Goal: Navigation & Orientation: Find specific page/section

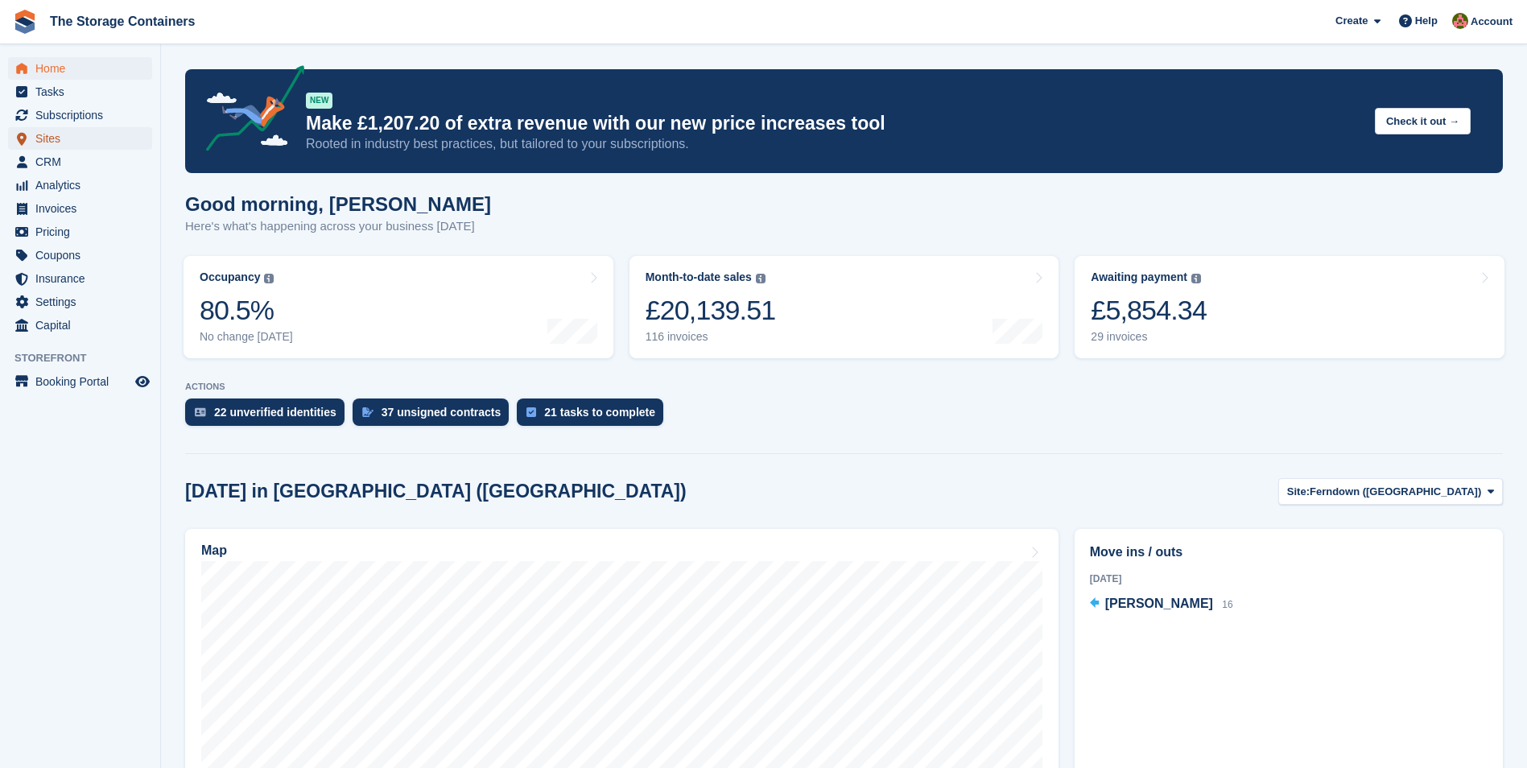
click at [71, 131] on span "Sites" at bounding box center [83, 138] width 97 height 23
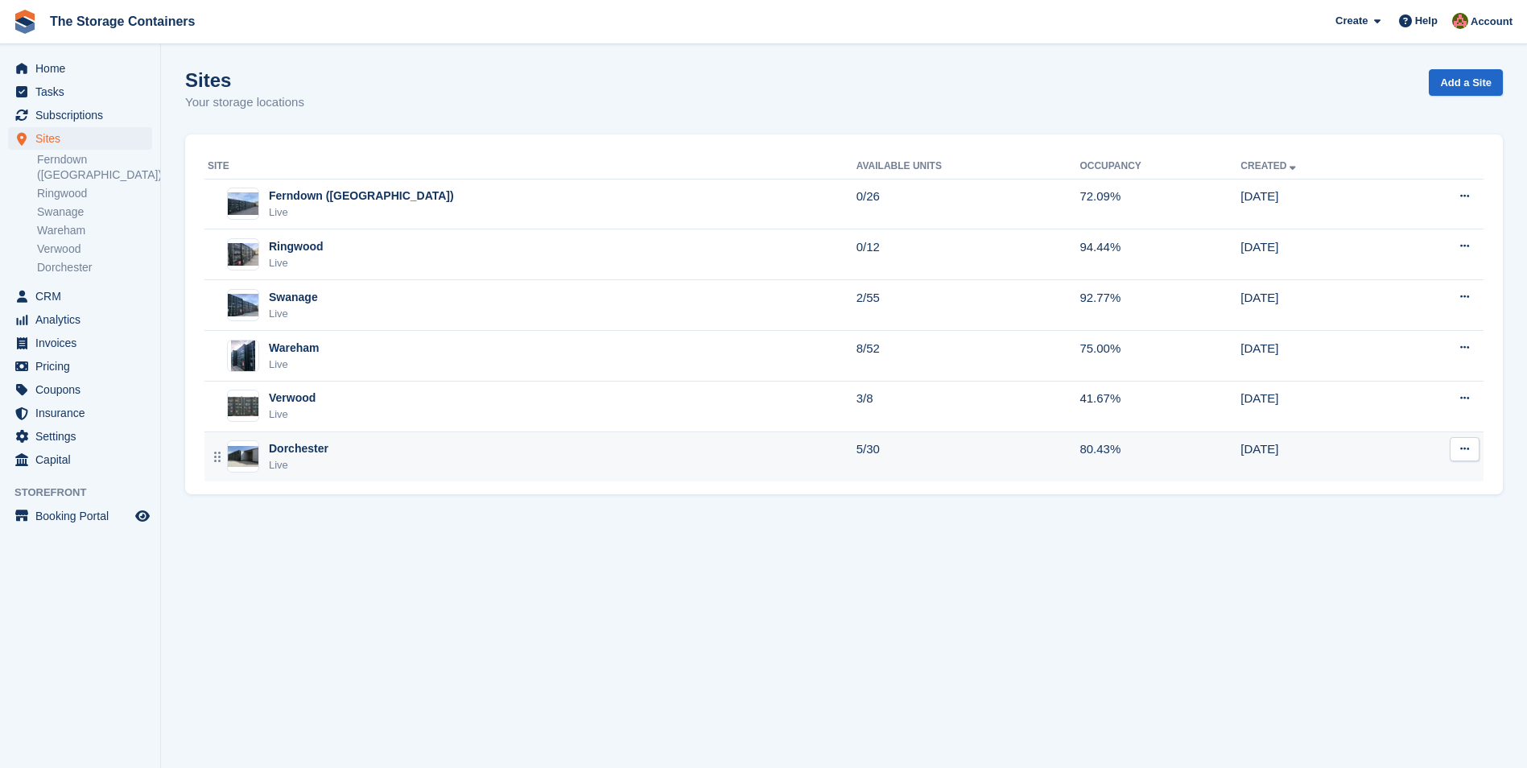
click at [369, 457] on div "Dorchester Live" at bounding box center [532, 456] width 649 height 33
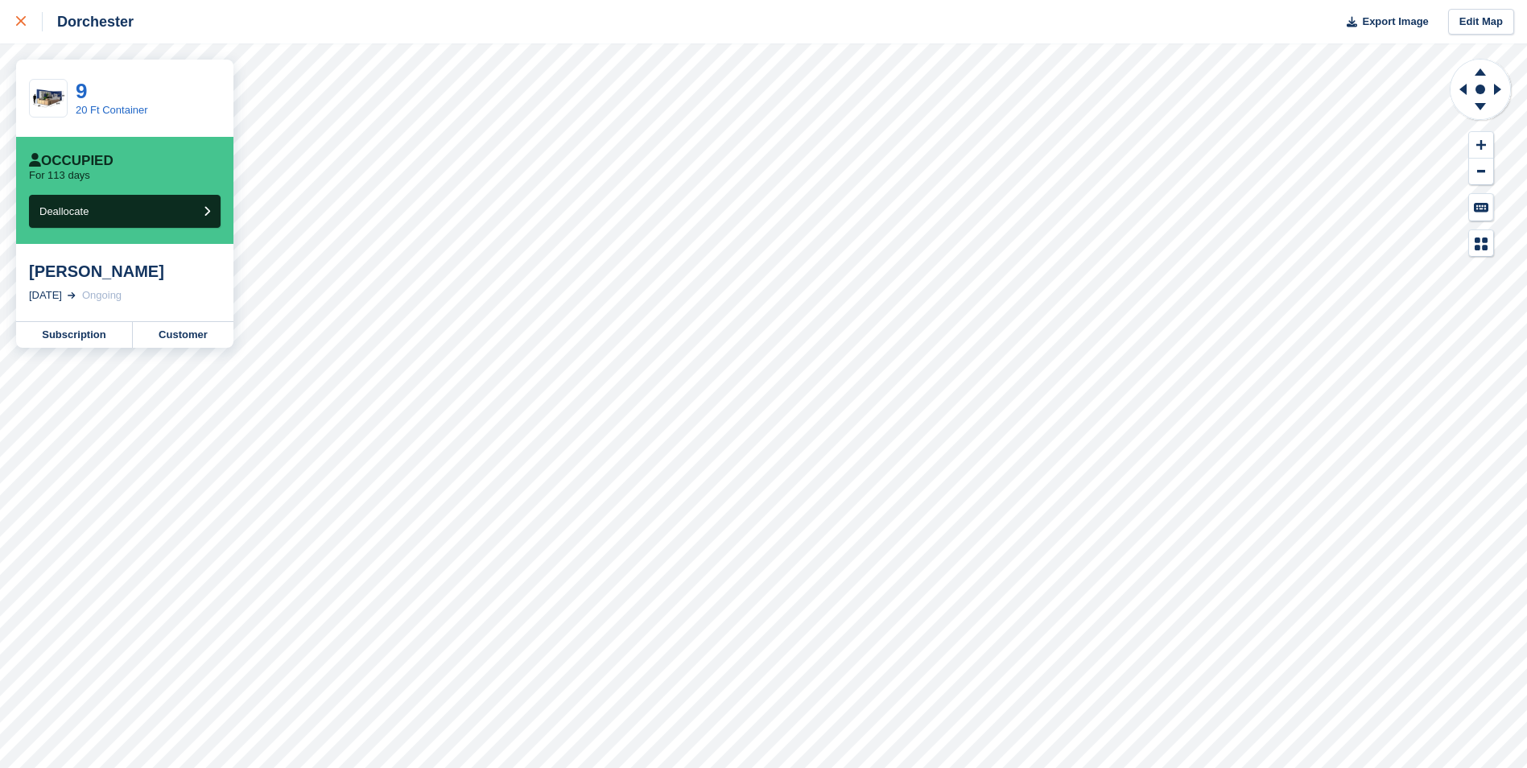
click at [19, 17] on icon at bounding box center [21, 21] width 10 height 10
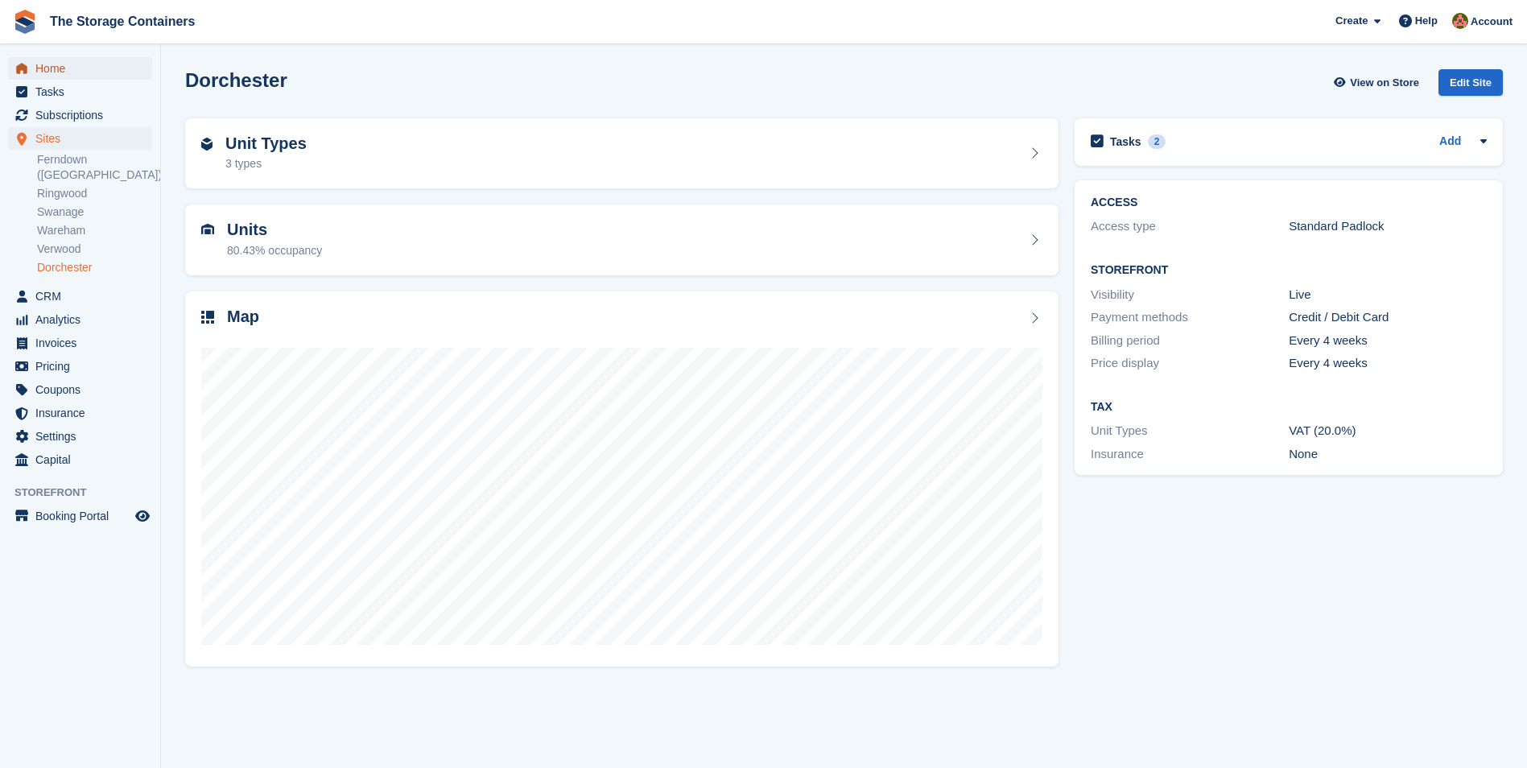
click at [97, 66] on span "Home" at bounding box center [83, 68] width 97 height 23
